Goal: Find specific page/section: Find specific page/section

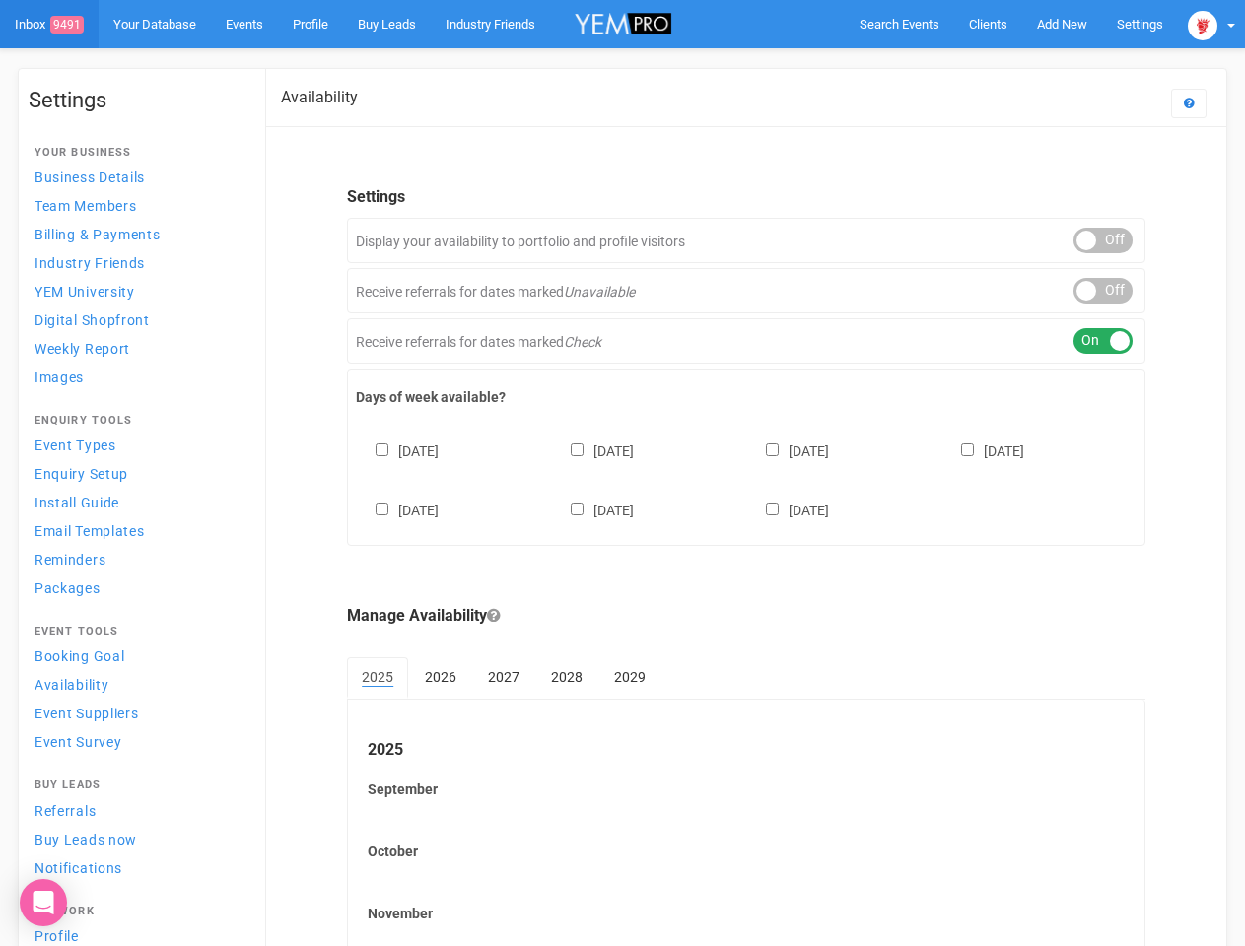
click at [622, 473] on div "[DATE] [DATE] [DATE] [DATE] [DATE] [DATE] [DATE]" at bounding box center [746, 471] width 781 height 118
click at [899, 24] on span "Search Events" at bounding box center [900, 24] width 80 height 15
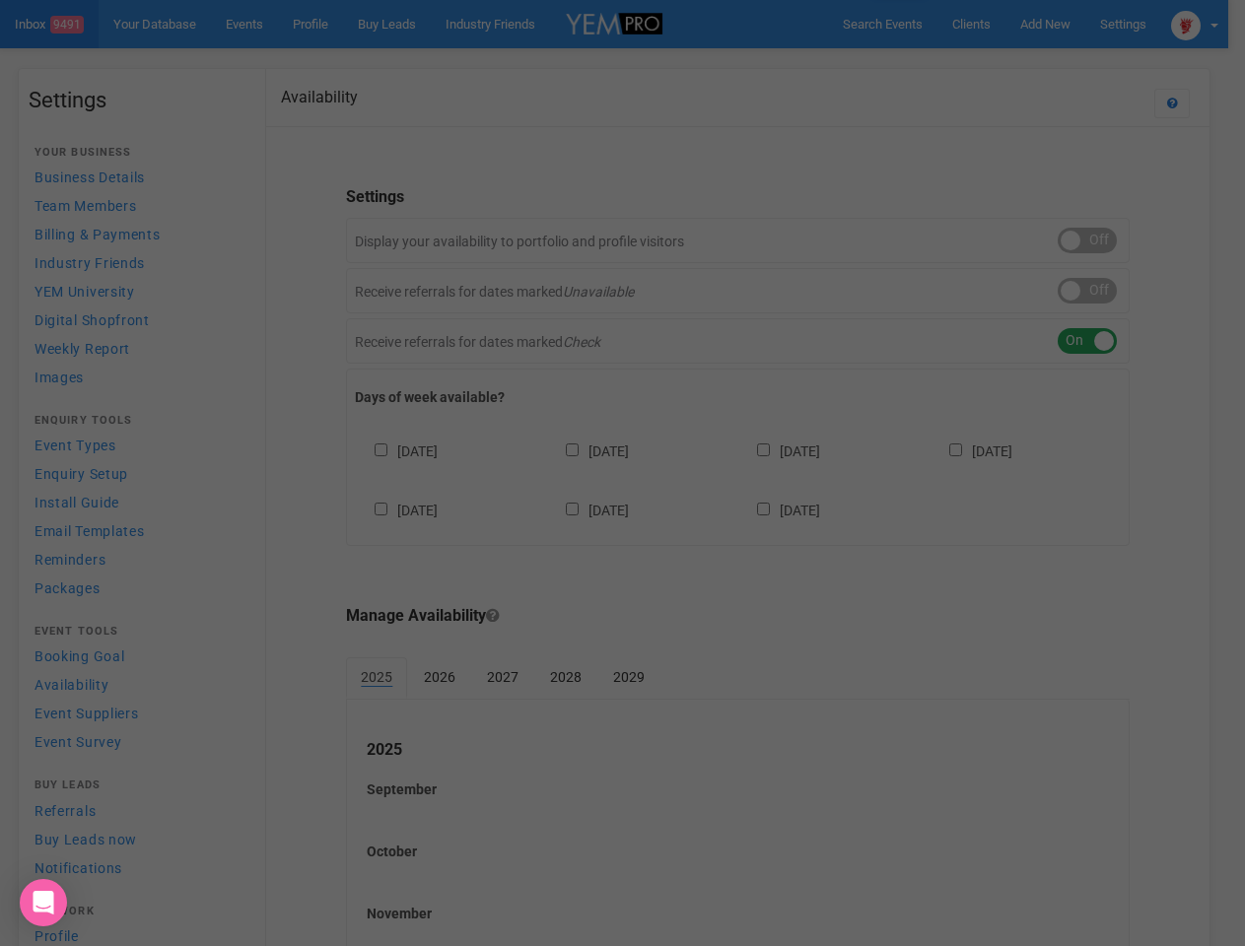
click at [0, 0] on div "Loading..." at bounding box center [0, 0] width 0 height 0
click at [1016, 63] on div "Loading..." at bounding box center [622, 473] width 1245 height 946
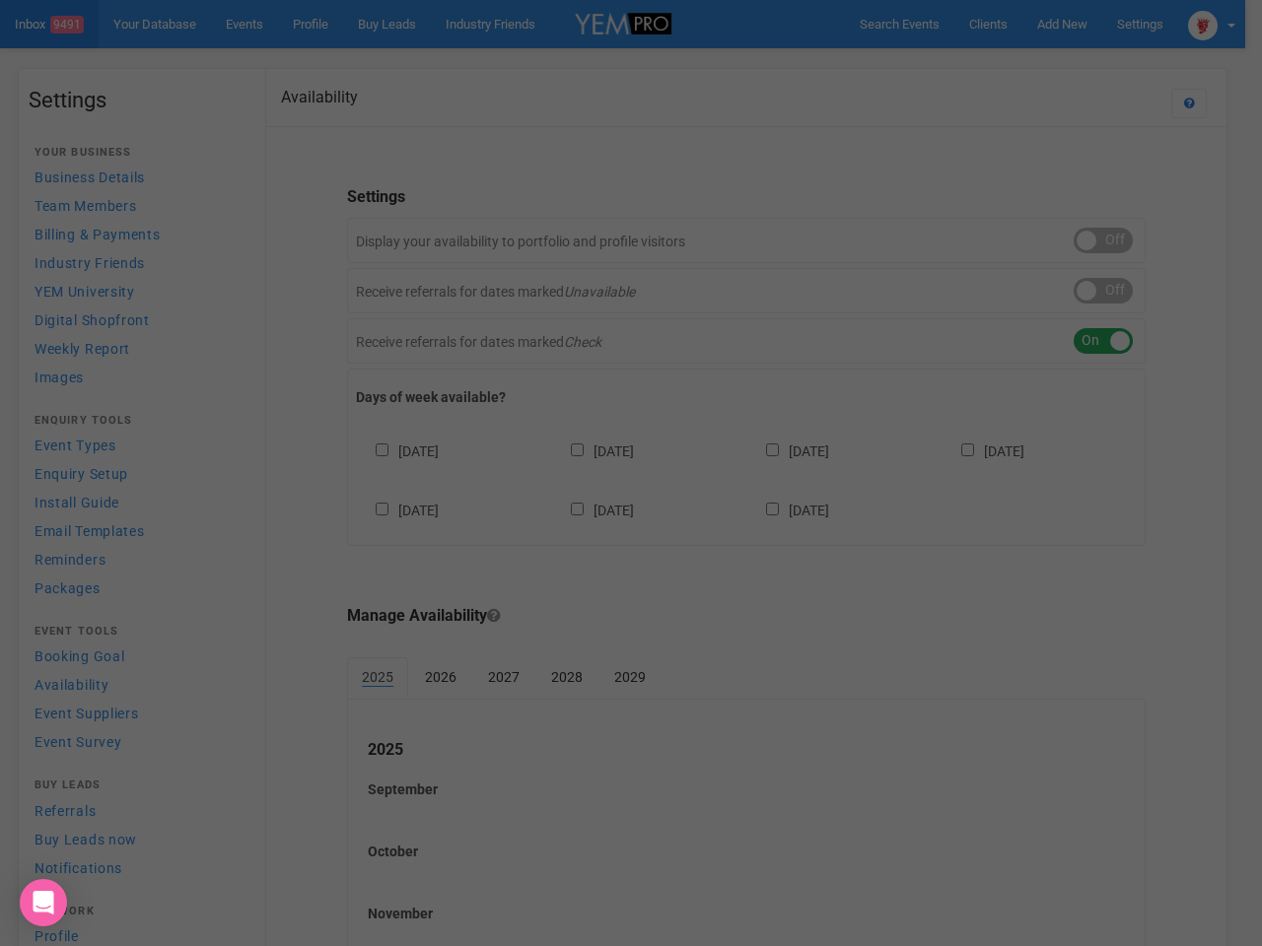
click at [1212, 24] on div at bounding box center [631, 473] width 1262 height 946
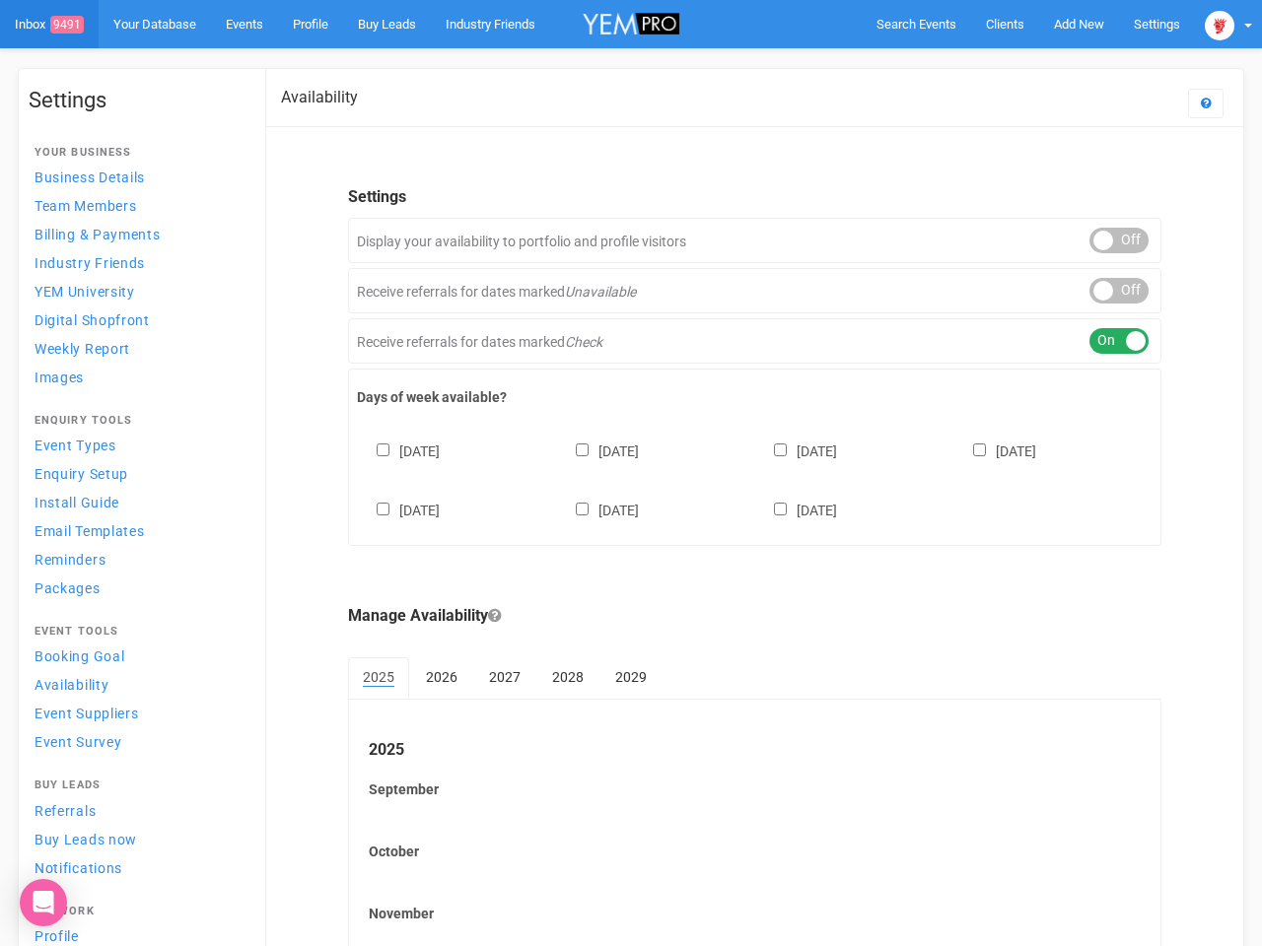
click at [1103, 241] on div "ON OFF" at bounding box center [1118, 241] width 59 height 26
click at [1103, 291] on div "ON OFF" at bounding box center [1118, 291] width 59 height 26
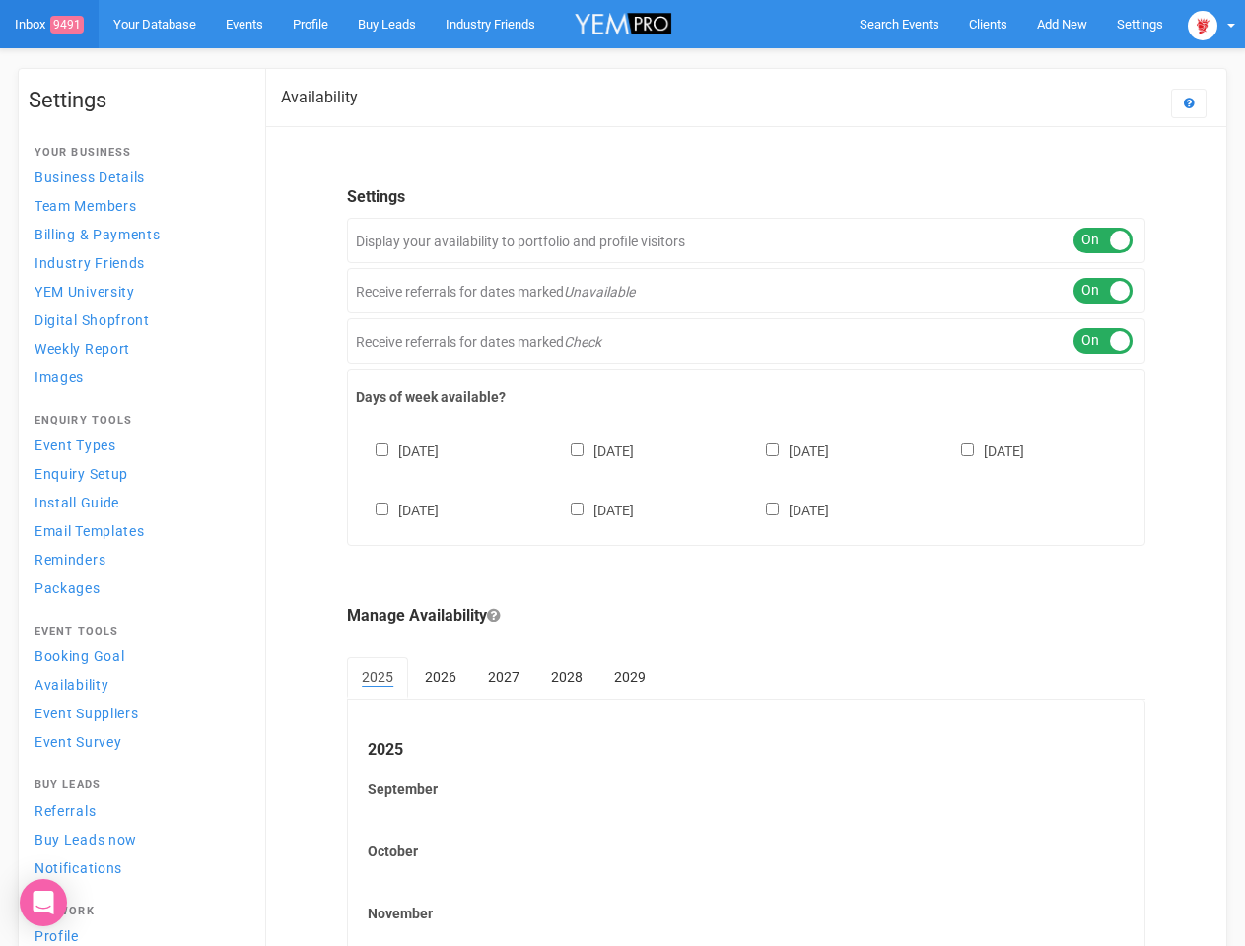
click at [1103, 341] on div "ON OFF" at bounding box center [1103, 341] width 59 height 26
click at [746, 478] on div "[DATE] [DATE] [DATE] [DATE] [DATE] [DATE] [DATE]" at bounding box center [746, 471] width 781 height 118
